Goal: Entertainment & Leisure: Consume media (video, audio)

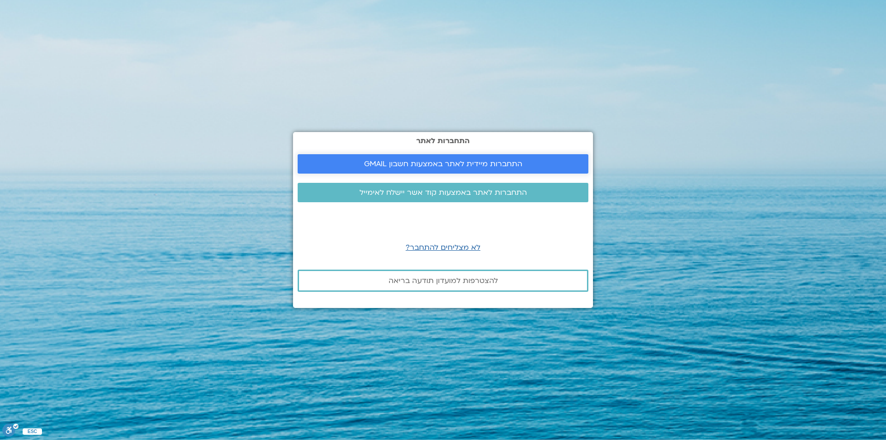
click at [501, 156] on link "התחברות מיידית לאתר באמצעות חשבון GMAIL" at bounding box center [442, 163] width 291 height 19
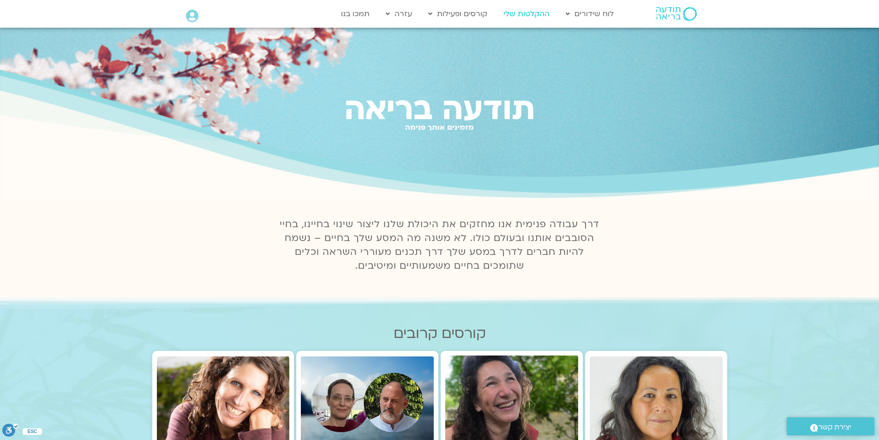
click at [537, 12] on link "ההקלטות שלי" at bounding box center [526, 14] width 55 height 18
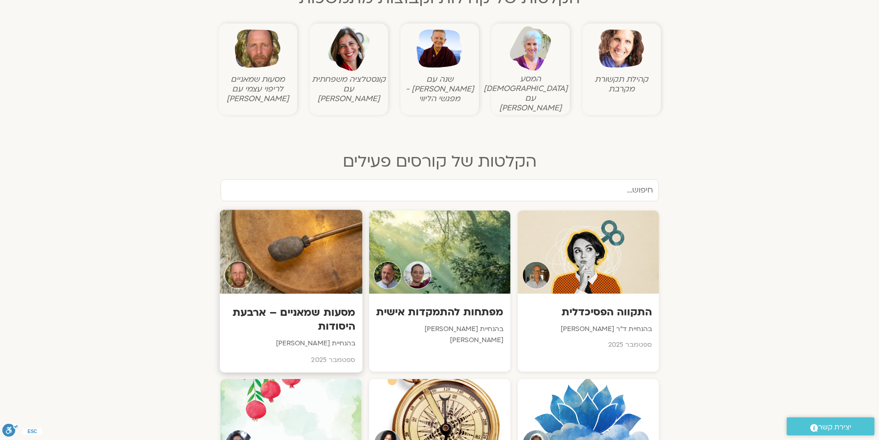
scroll to position [415, 0]
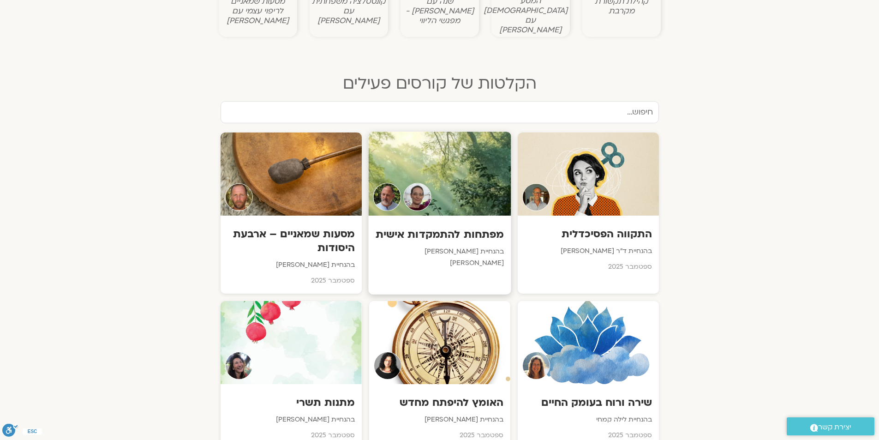
click at [476, 227] on h3 "מפתחות להתמקדות אישית" at bounding box center [439, 234] width 129 height 14
